Goal: Information Seeking & Learning: Learn about a topic

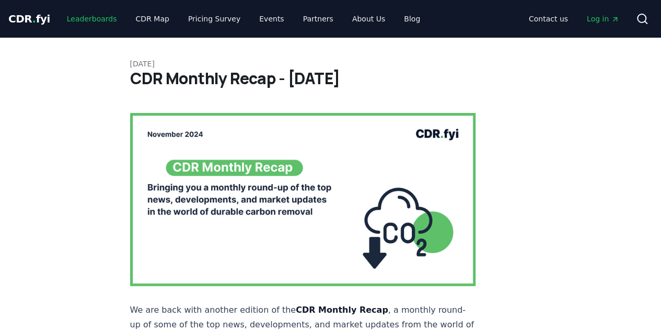
click at [94, 24] on link "Leaderboards" at bounding box center [92, 18] width 67 height 19
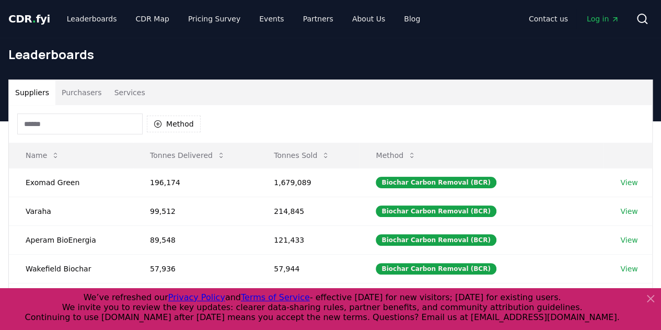
click at [75, 92] on button "Purchasers" at bounding box center [81, 92] width 53 height 25
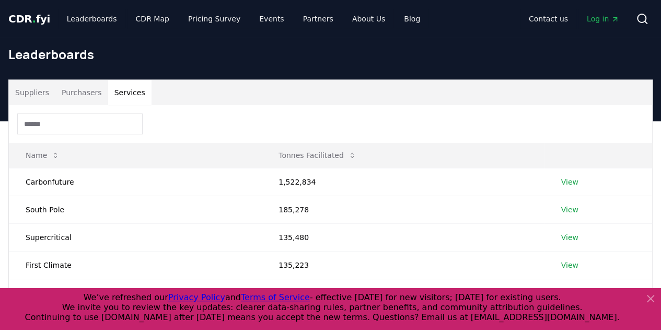
click at [109, 93] on button "Services" at bounding box center [129, 92] width 43 height 25
click at [568, 181] on link "View" at bounding box center [569, 182] width 17 height 10
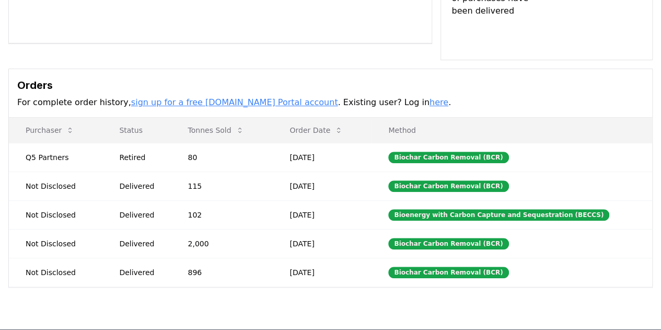
scroll to position [261, 0]
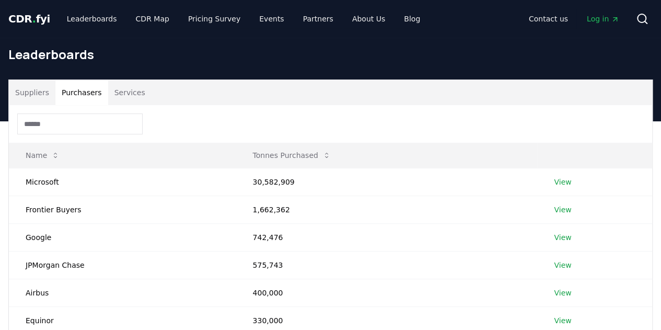
click at [80, 92] on button "Purchasers" at bounding box center [81, 92] width 53 height 25
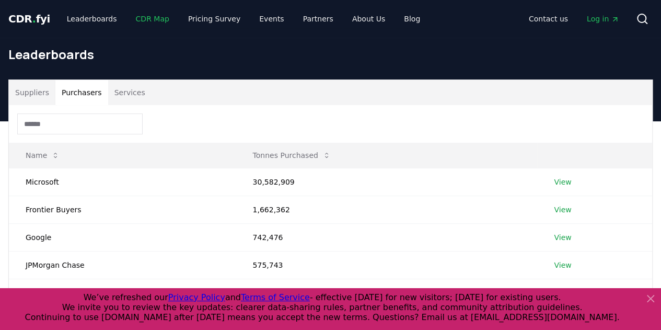
click at [142, 17] on link "CDR Map" at bounding box center [152, 18] width 50 height 19
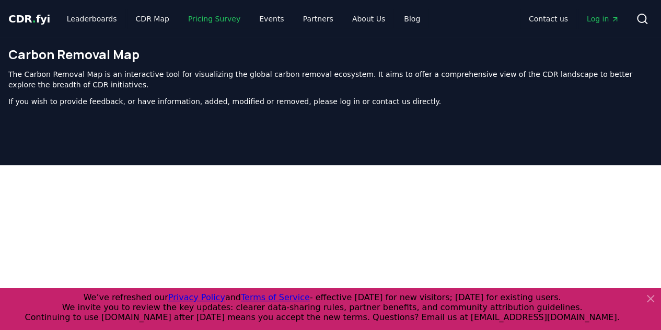
click at [212, 17] on link "Pricing Survey" at bounding box center [214, 18] width 69 height 19
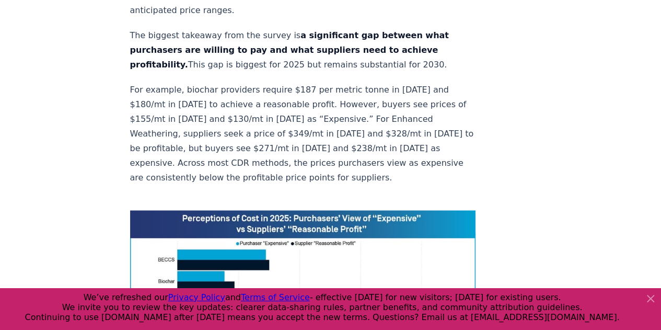
scroll to position [784, 0]
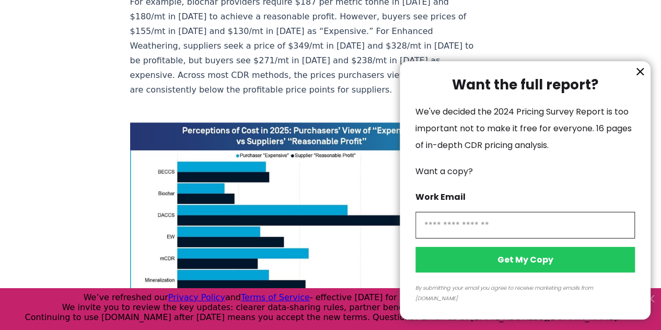
click at [640, 75] on icon "information" at bounding box center [640, 71] width 6 height 6
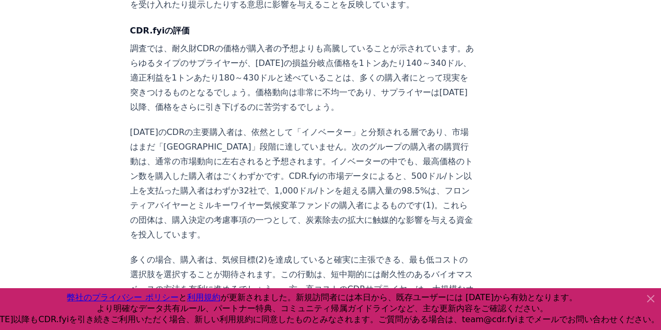
scroll to position [1567, 0]
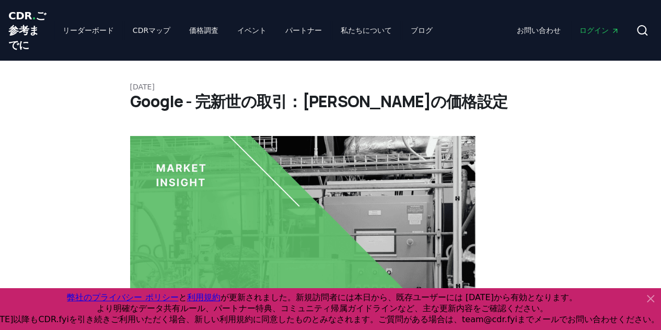
click at [12, 46] on font "ご参考までに" at bounding box center [27, 30] width 38 height 42
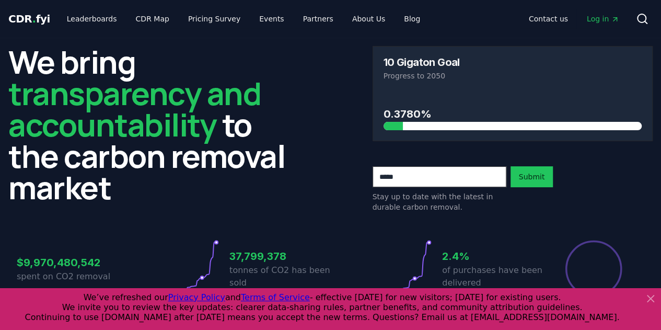
click at [597, 20] on span "Log in" at bounding box center [603, 19] width 32 height 10
click at [302, 17] on link "Partners" at bounding box center [318, 18] width 47 height 19
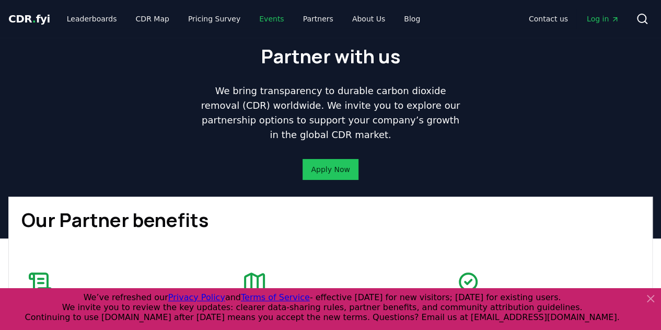
click at [260, 19] on link "Events" at bounding box center [271, 18] width 41 height 19
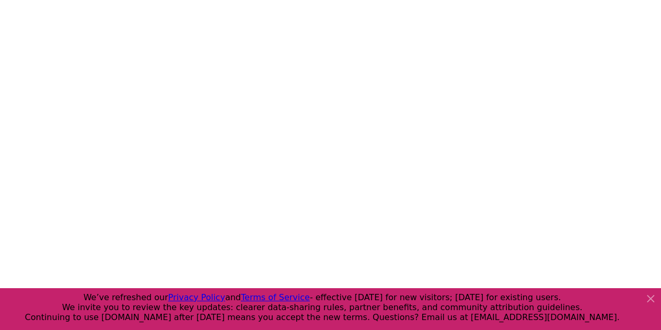
scroll to position [1097, 0]
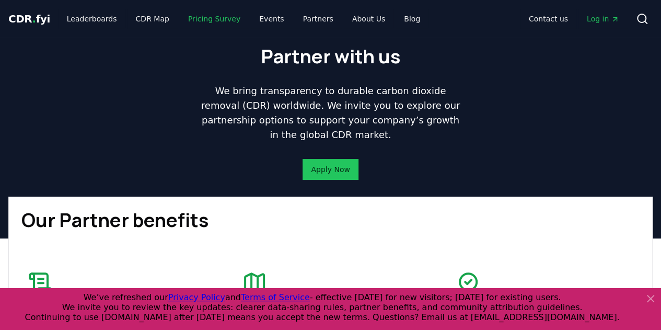
click at [189, 15] on link "Pricing Survey" at bounding box center [214, 18] width 69 height 19
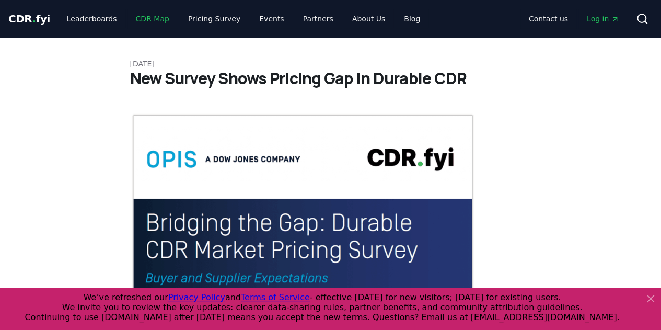
click at [144, 17] on link "CDR Map" at bounding box center [152, 18] width 50 height 19
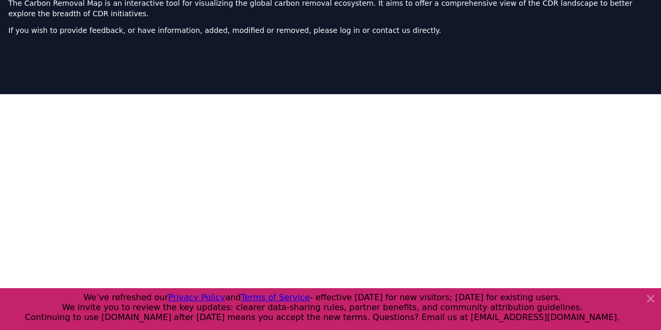
scroll to position [228, 0]
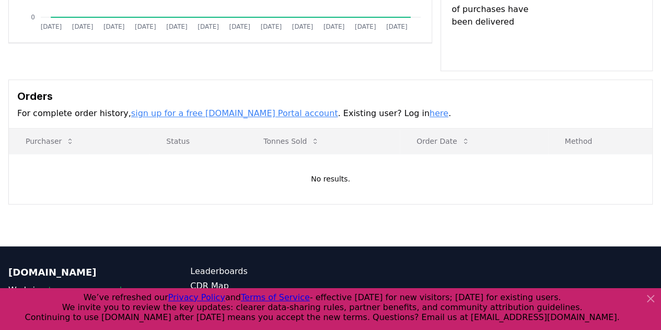
scroll to position [261, 0]
